Goal: Find specific page/section: Find specific page/section

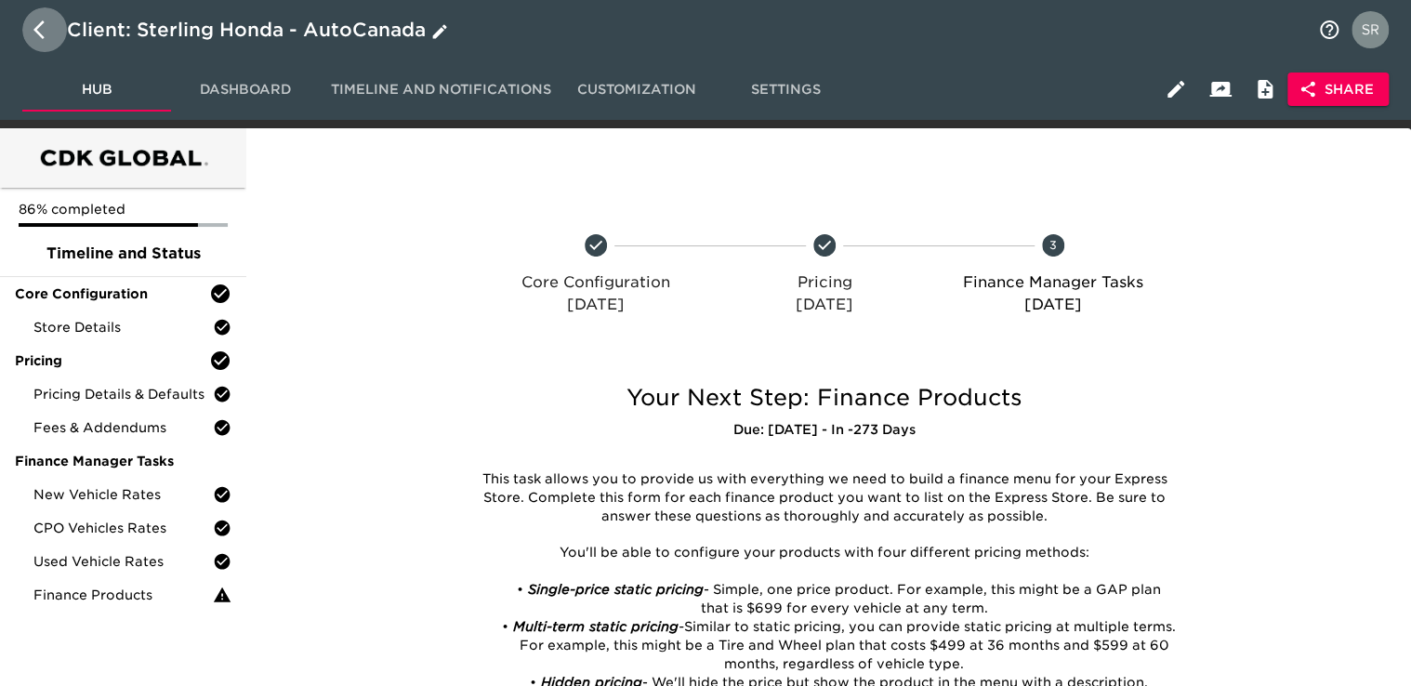
click at [34, 33] on icon "button" at bounding box center [44, 30] width 22 height 22
select select "10"
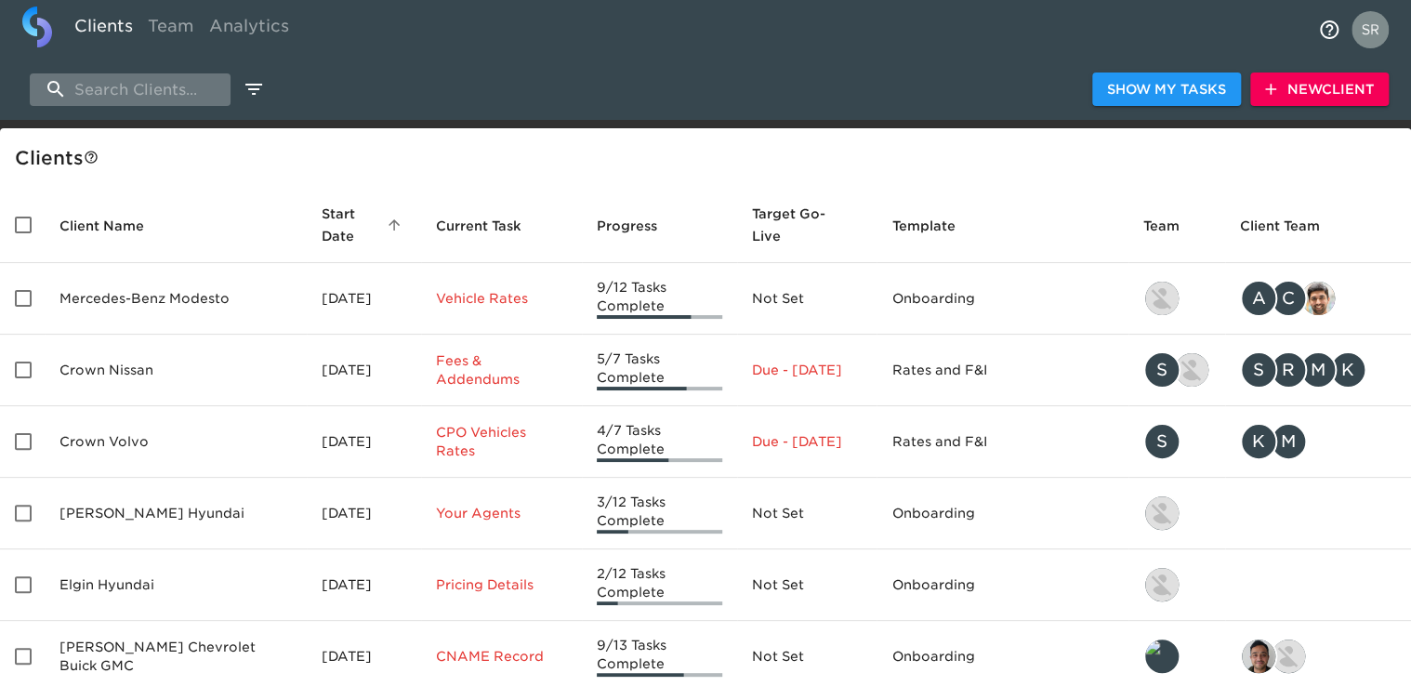
click at [147, 92] on input "search" at bounding box center [130, 89] width 201 height 33
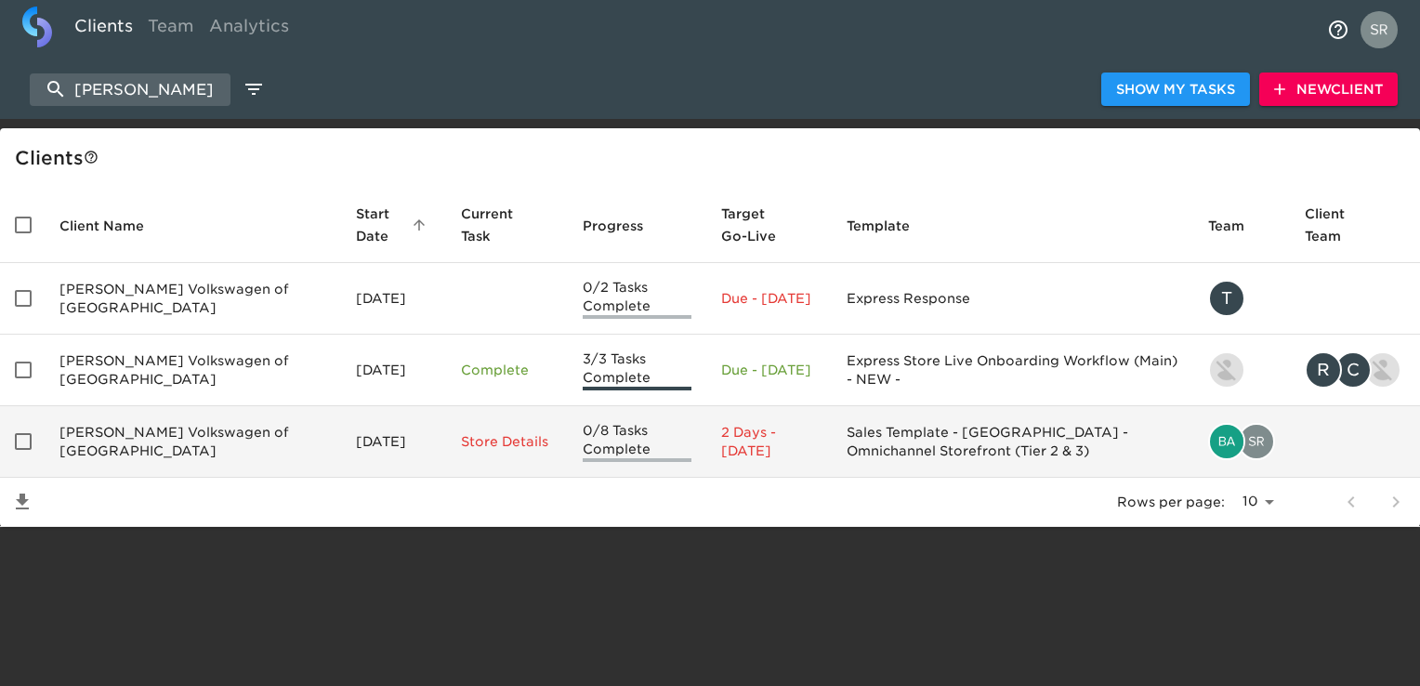
type input "[PERSON_NAME]"
click at [251, 445] on td "[PERSON_NAME] Volkswagen of [GEOGRAPHIC_DATA]" at bounding box center [193, 442] width 297 height 72
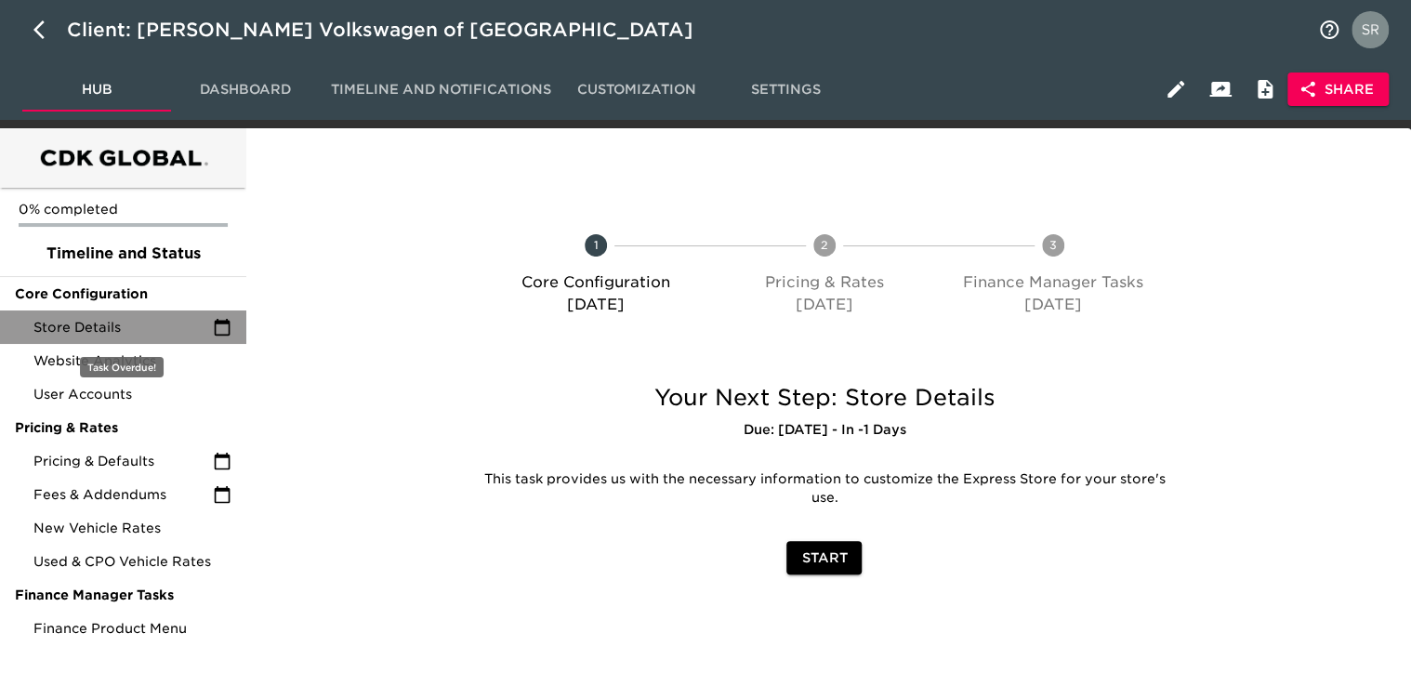
click at [123, 336] on span "Store Details" at bounding box center [122, 327] width 179 height 19
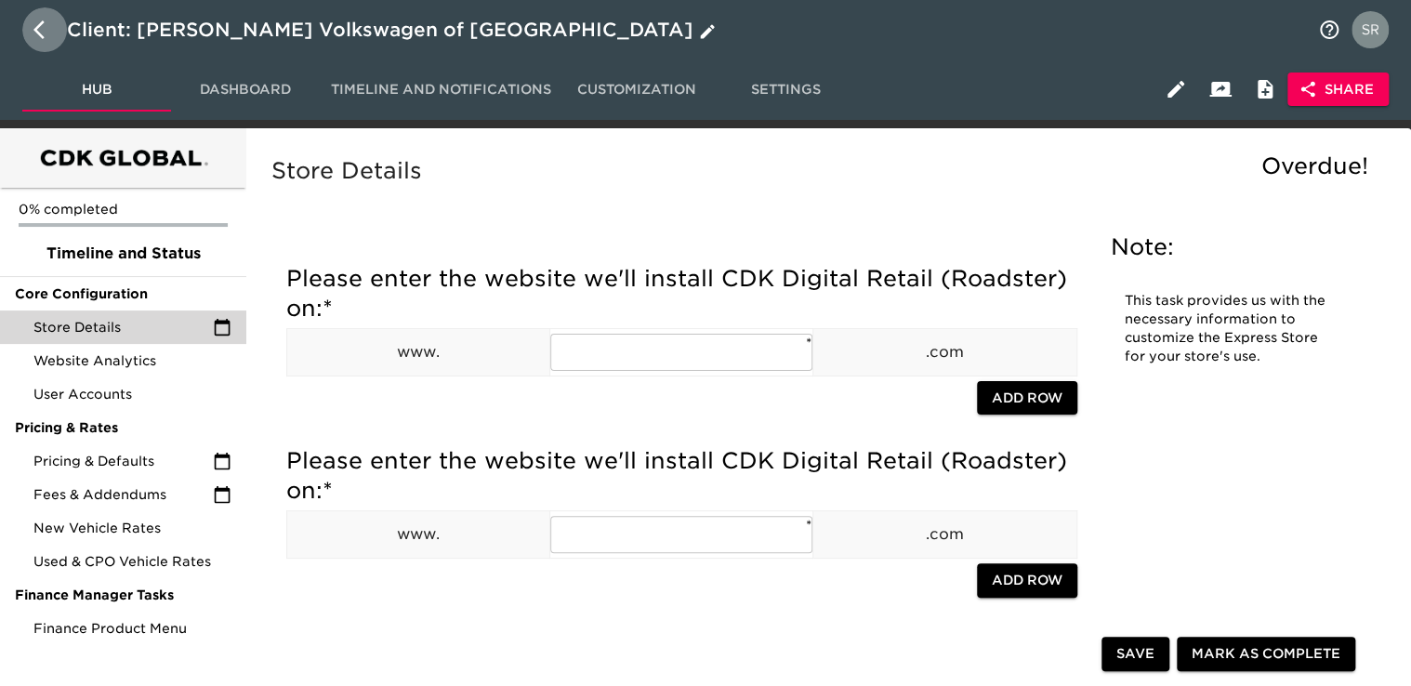
click at [45, 26] on icon "button" at bounding box center [44, 30] width 22 height 22
select select "10"
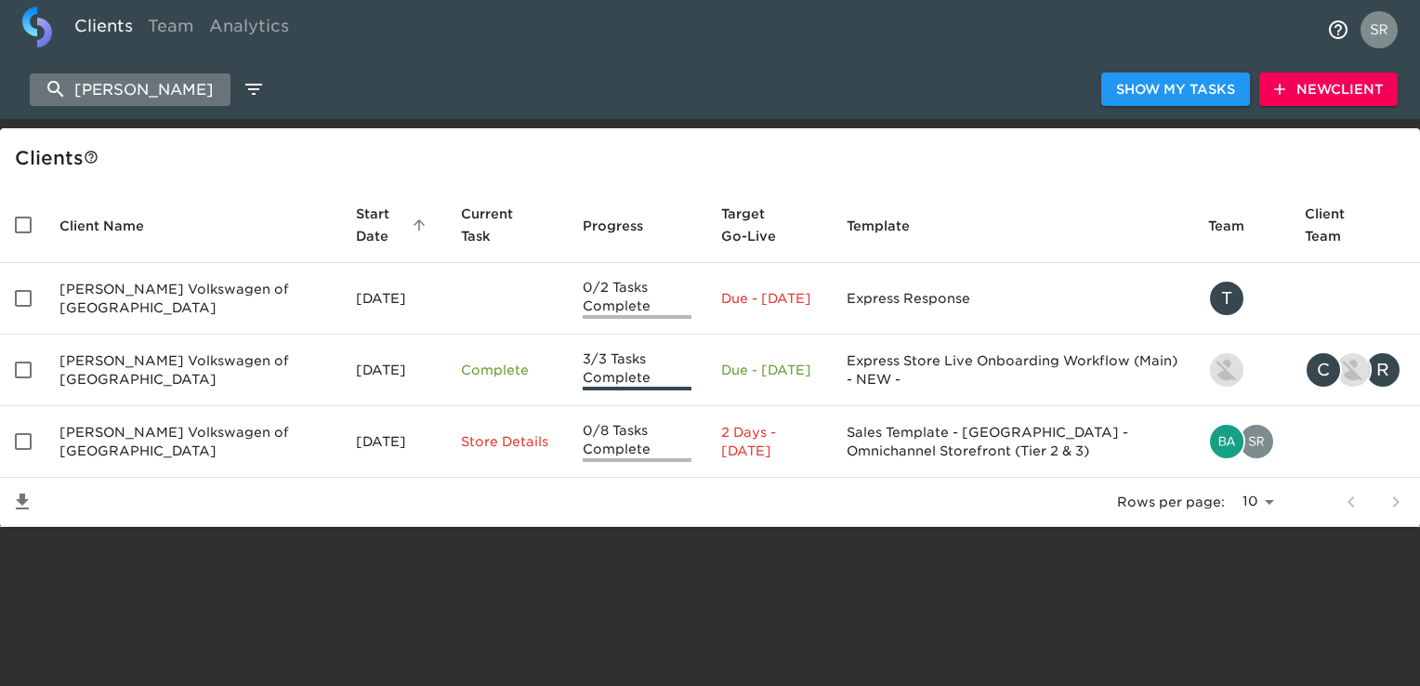
click at [189, 80] on input "[PERSON_NAME]" at bounding box center [130, 89] width 201 height 33
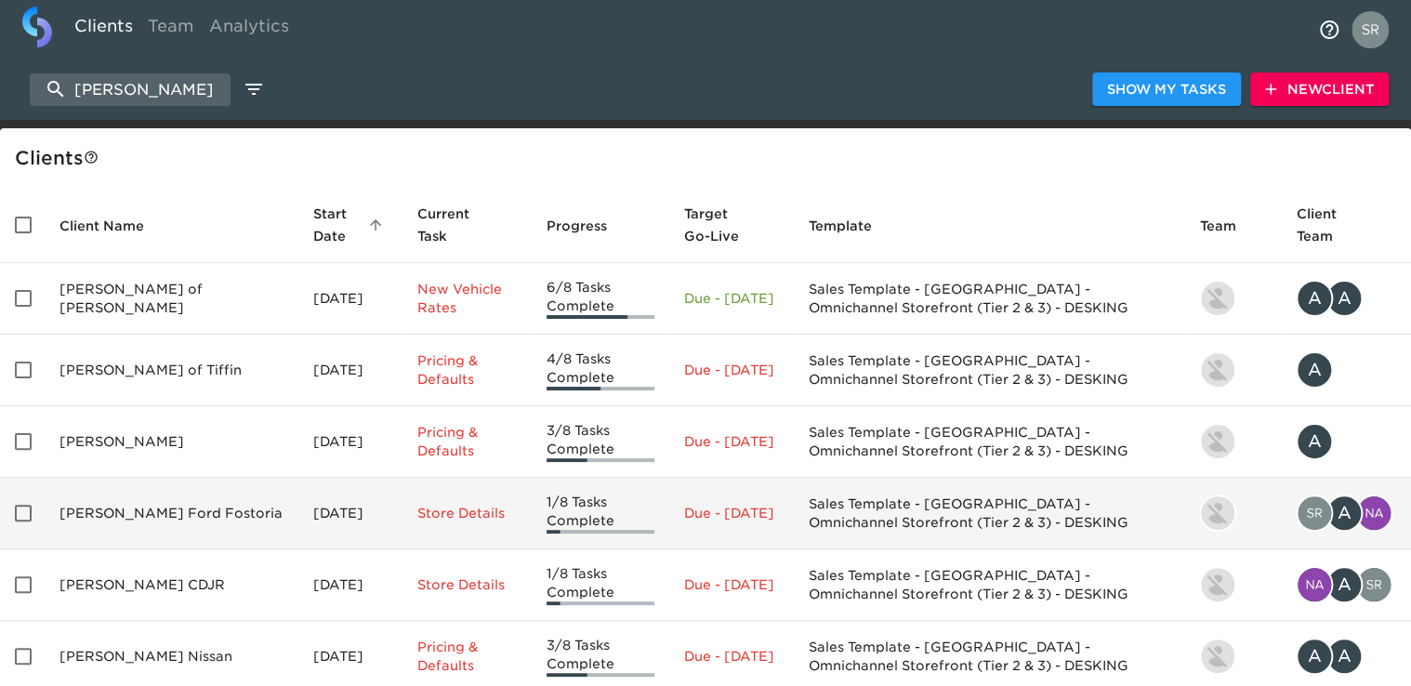
type input "[PERSON_NAME]"
click at [131, 498] on td "[PERSON_NAME] Ford Fostoria" at bounding box center [172, 514] width 254 height 72
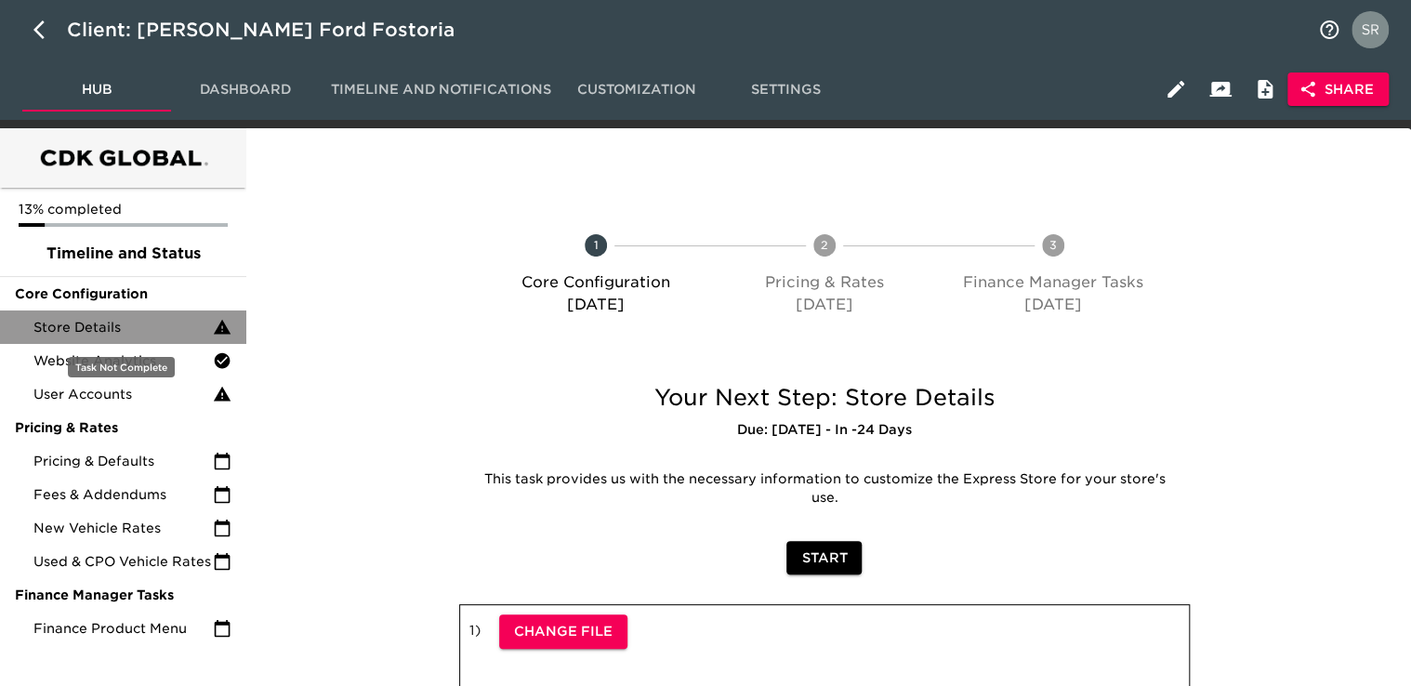
click at [115, 337] on span "Store Details" at bounding box center [122, 327] width 179 height 19
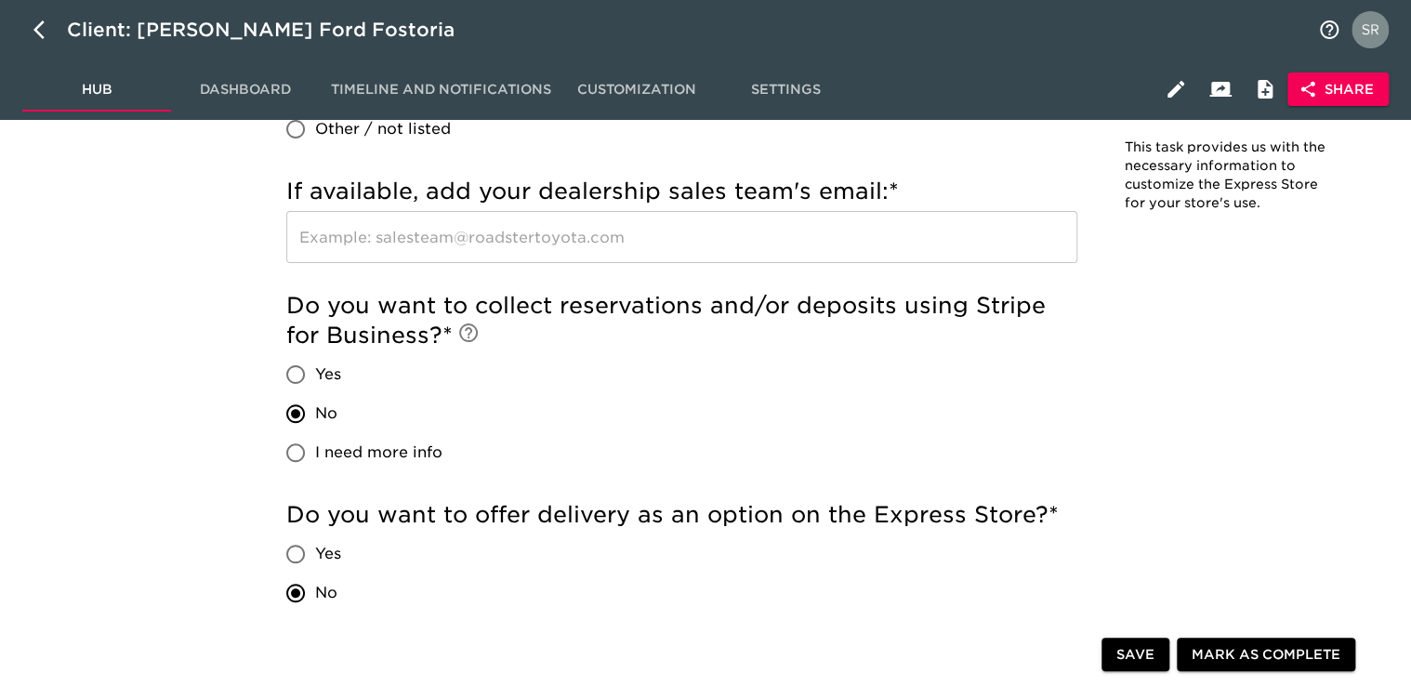
scroll to position [2861, 0]
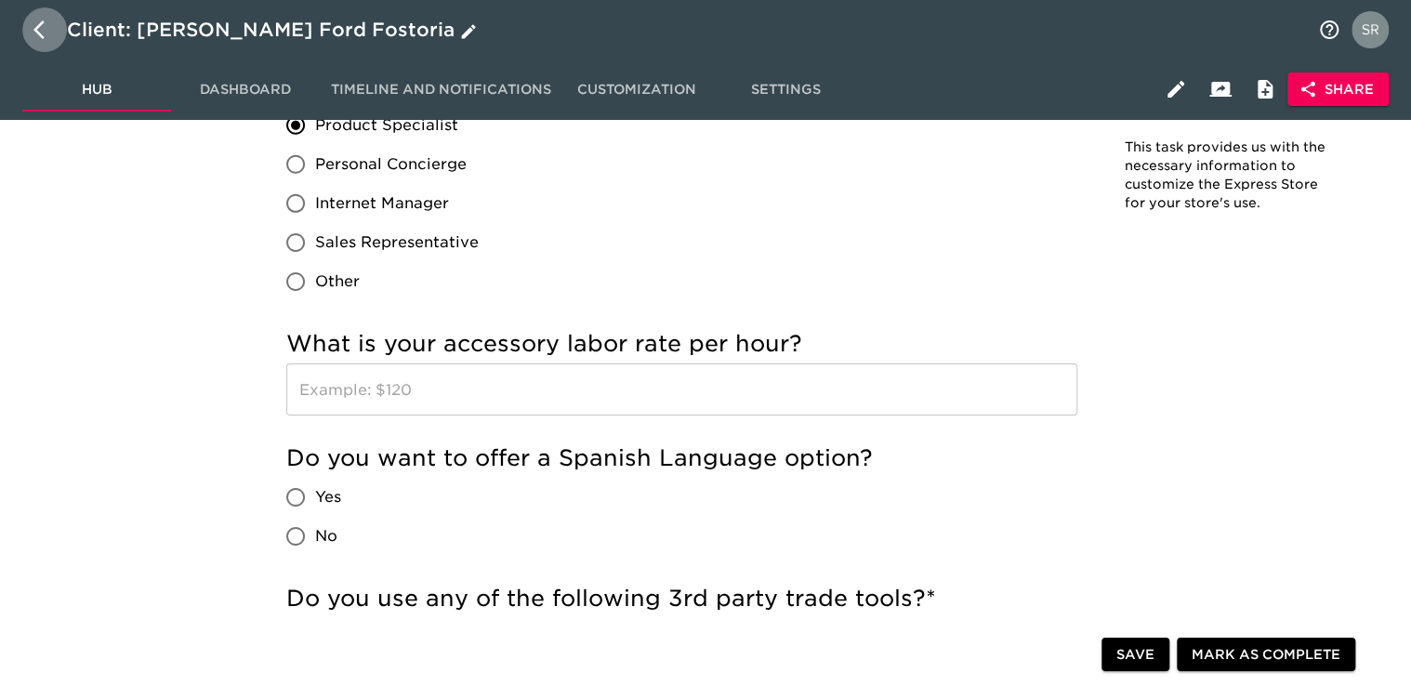
click at [45, 28] on icon "button" at bounding box center [44, 30] width 22 height 22
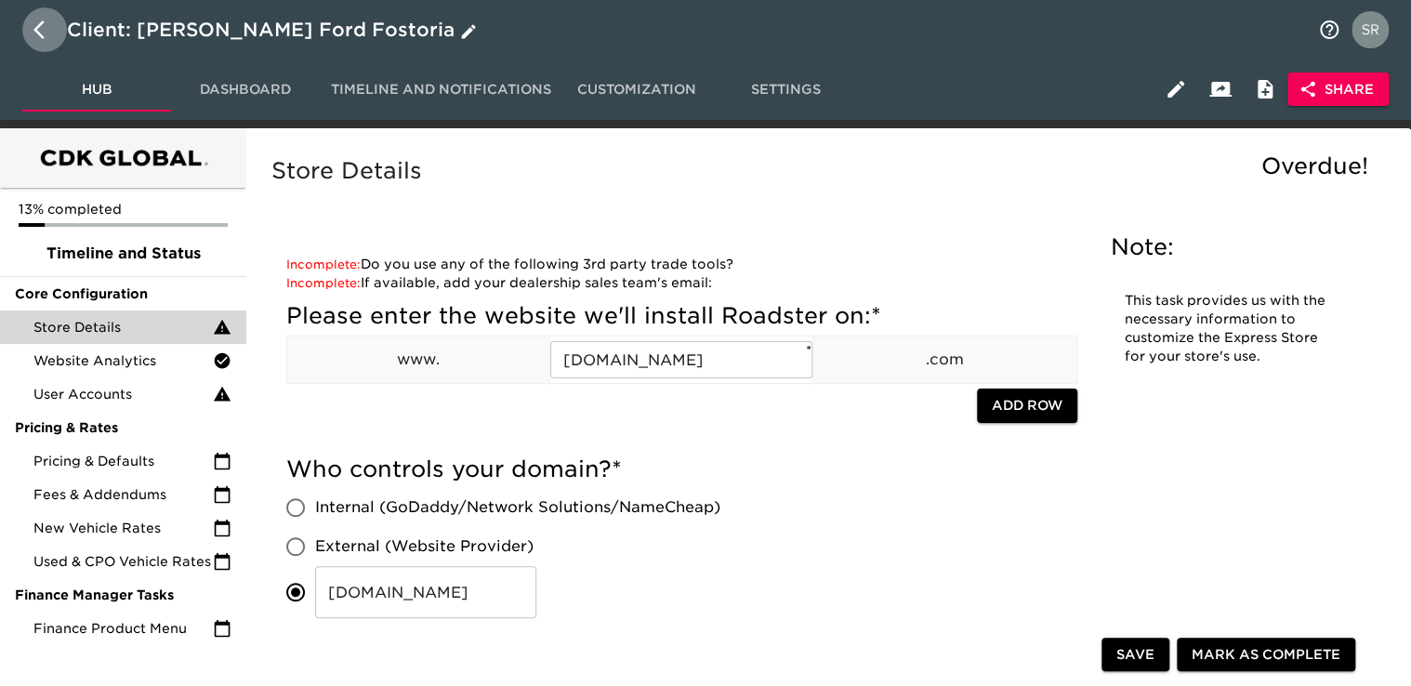
select select "10"
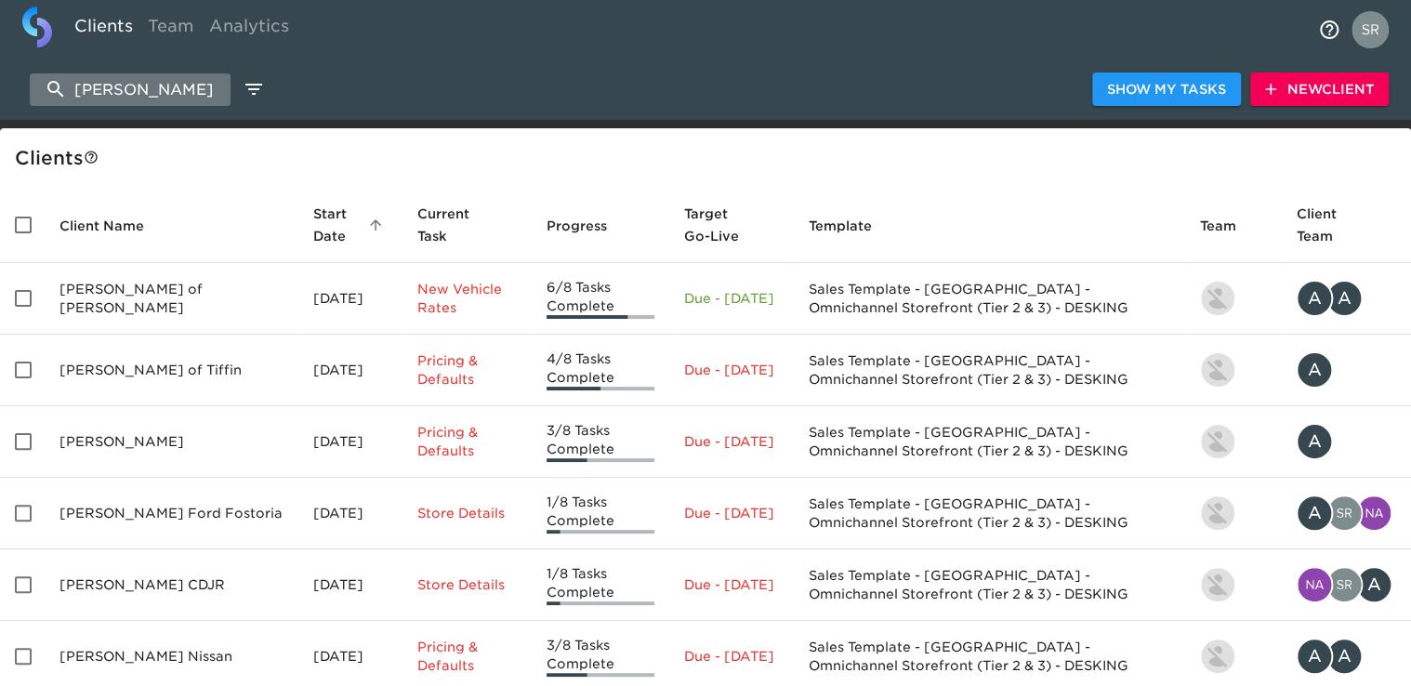
click at [148, 83] on input "[PERSON_NAME]" at bounding box center [130, 89] width 201 height 33
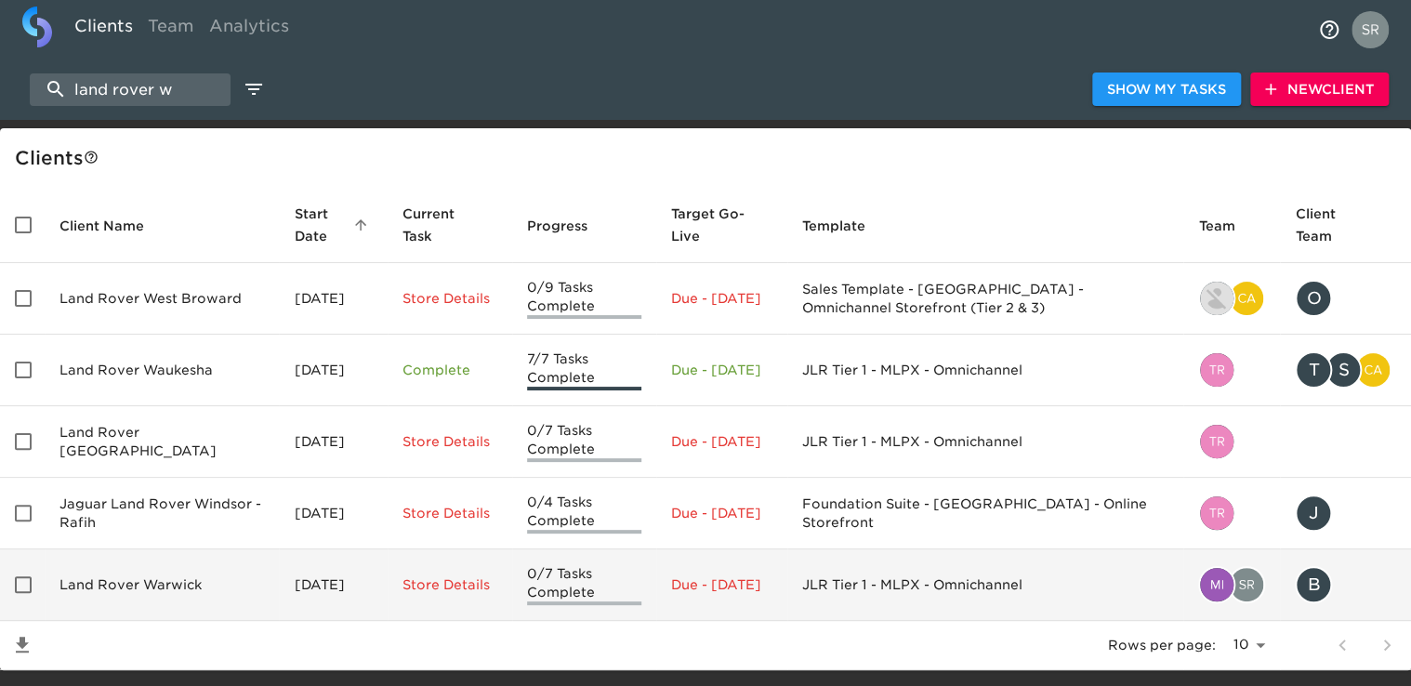
type input "land rover w"
click at [104, 593] on td "Land Rover Warwick" at bounding box center [162, 585] width 234 height 72
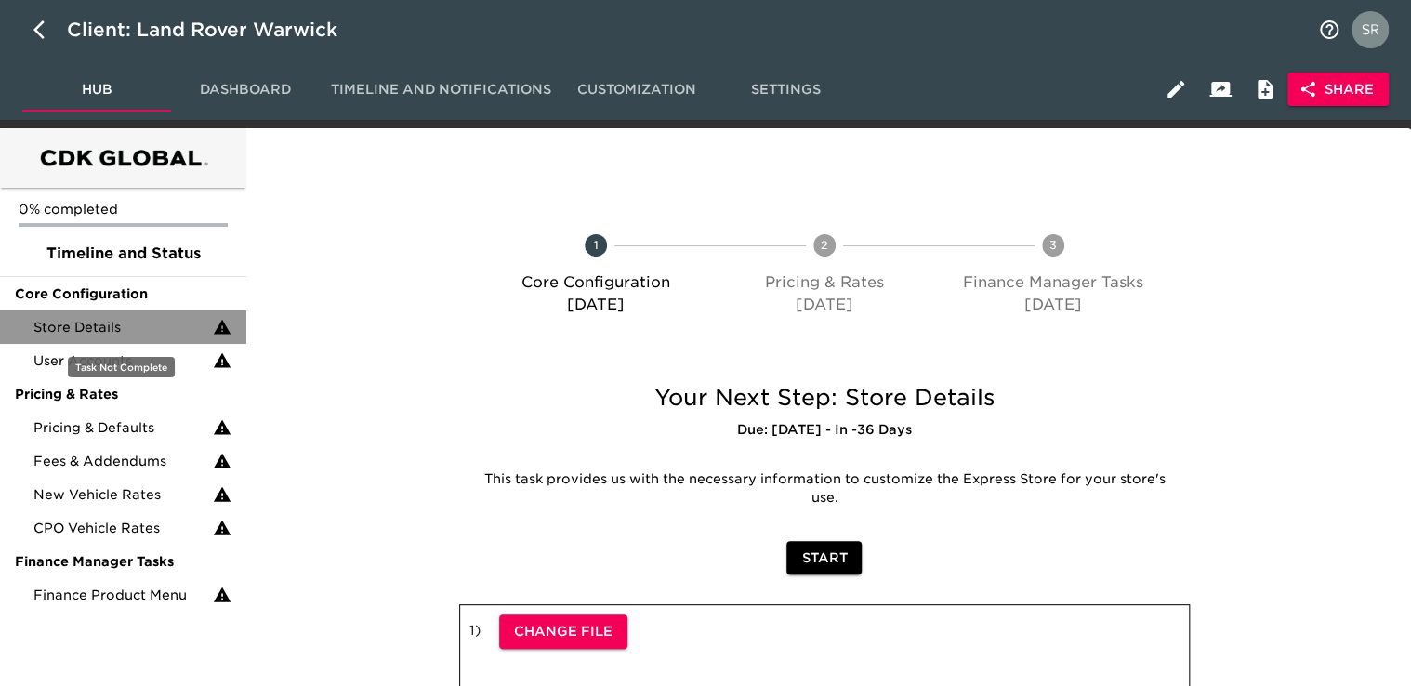
click at [93, 328] on span "Store Details" at bounding box center [122, 327] width 179 height 19
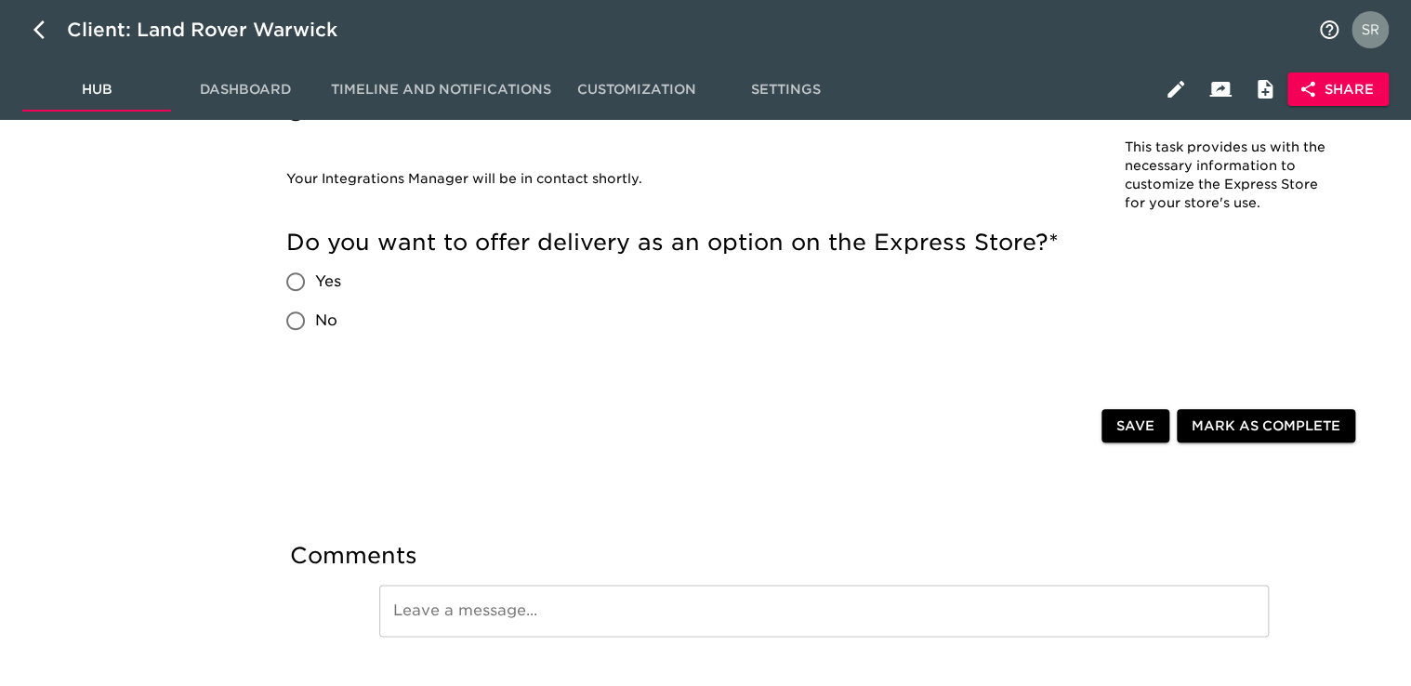
scroll to position [4418, 0]
